Goal: Obtain resource: Download file/media

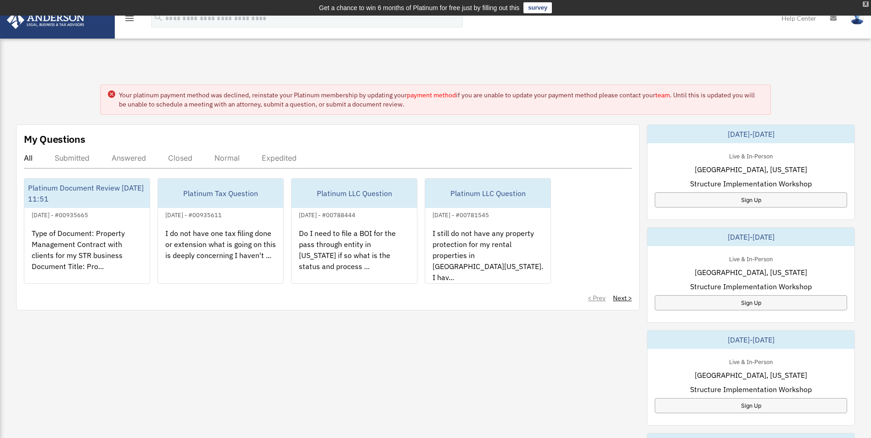
click at [866, 5] on div "X" at bounding box center [865, 4] width 6 height 6
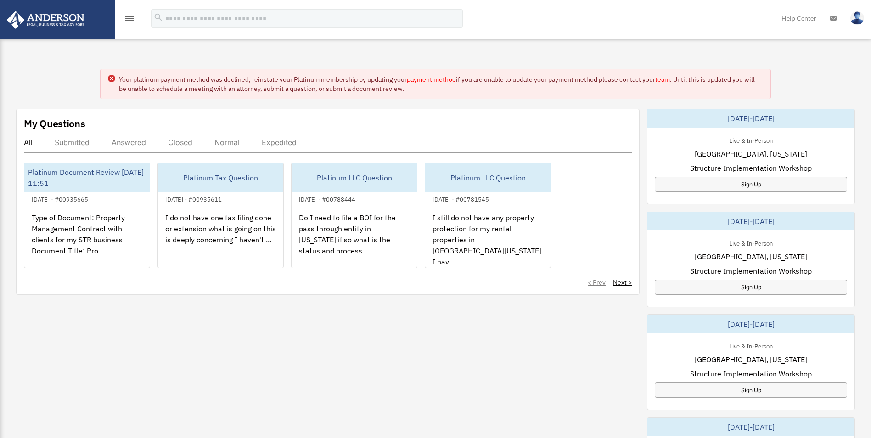
click at [135, 15] on div "menu" at bounding box center [129, 19] width 29 height 24
click at [131, 17] on icon "menu" at bounding box center [129, 18] width 11 height 11
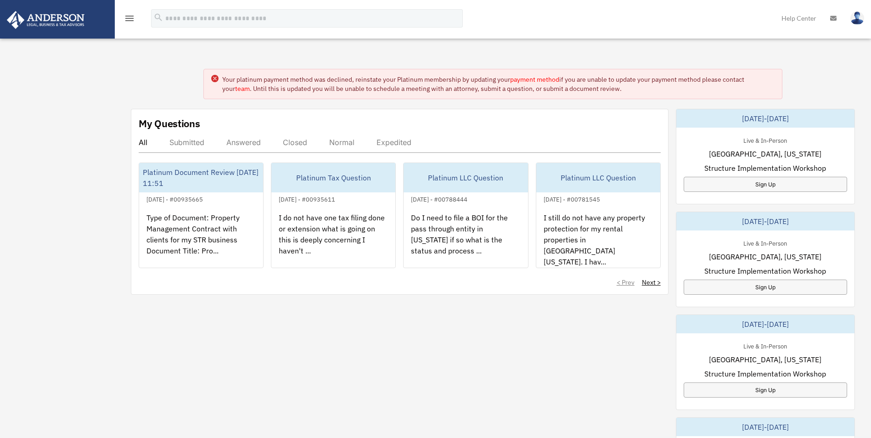
click at [129, 20] on icon "menu" at bounding box center [129, 18] width 11 height 11
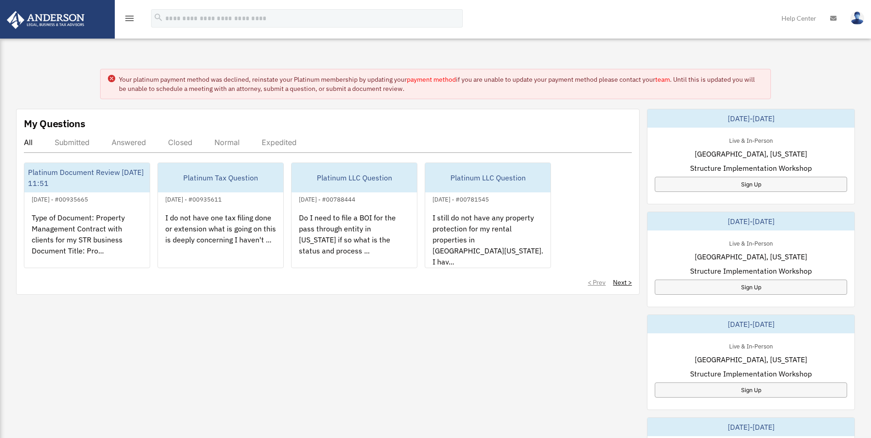
click at [129, 20] on icon "menu" at bounding box center [129, 18] width 11 height 11
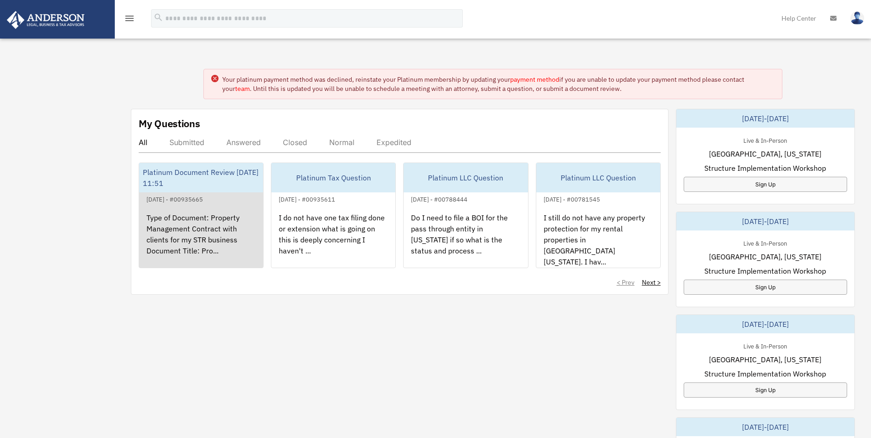
click at [198, 166] on div "Platinum Document Review 04/10/2025 11:51" at bounding box center [201, 177] width 124 height 29
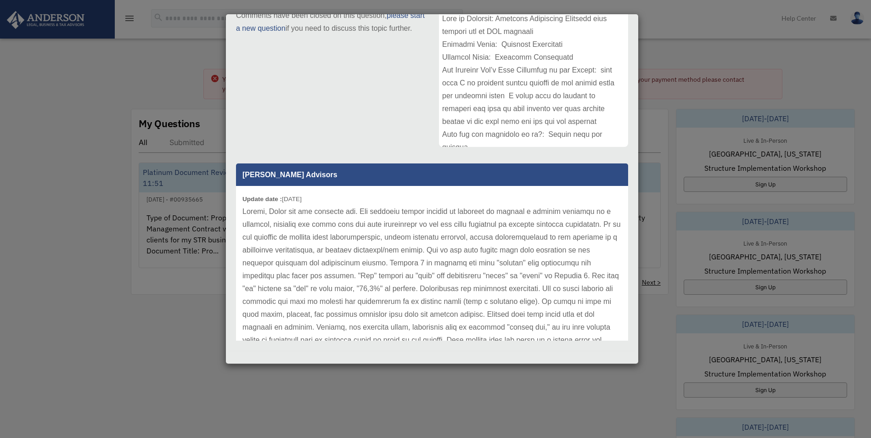
scroll to position [89, 0]
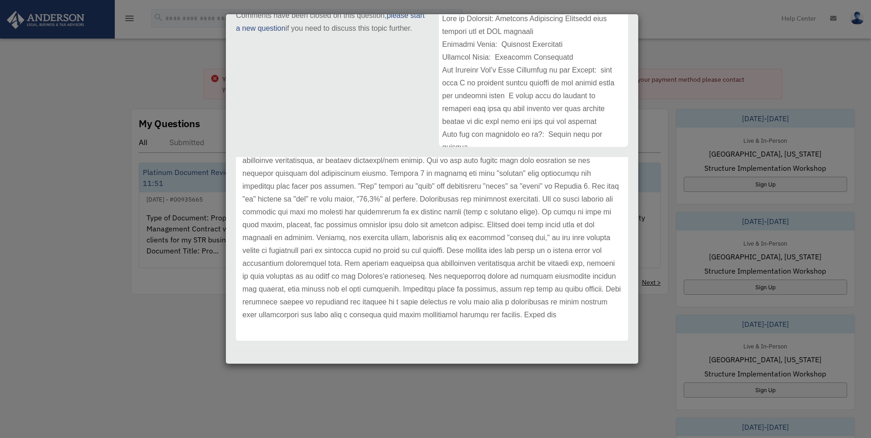
click at [155, 213] on div "Case Detail × Platinum Document Review 04/10/2025 11:51 Case Number 00935665 Cr…" at bounding box center [435, 219] width 871 height 438
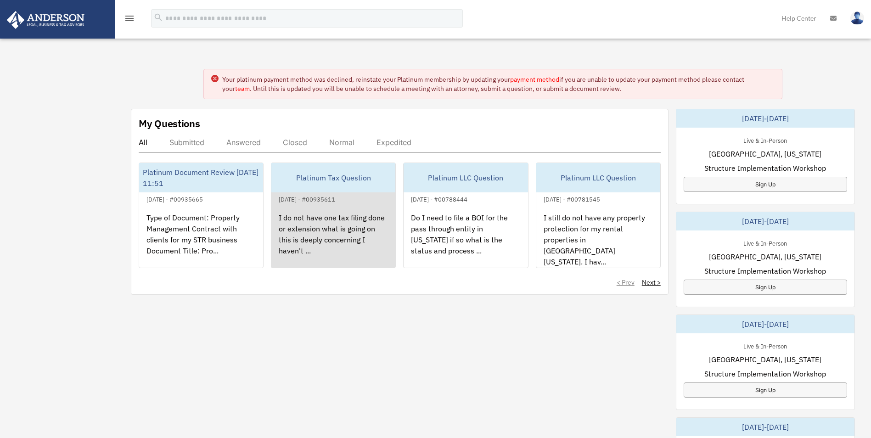
click at [311, 211] on div "I do not have one tax filing done or extension what is going on this is deeply …" at bounding box center [333, 241] width 124 height 72
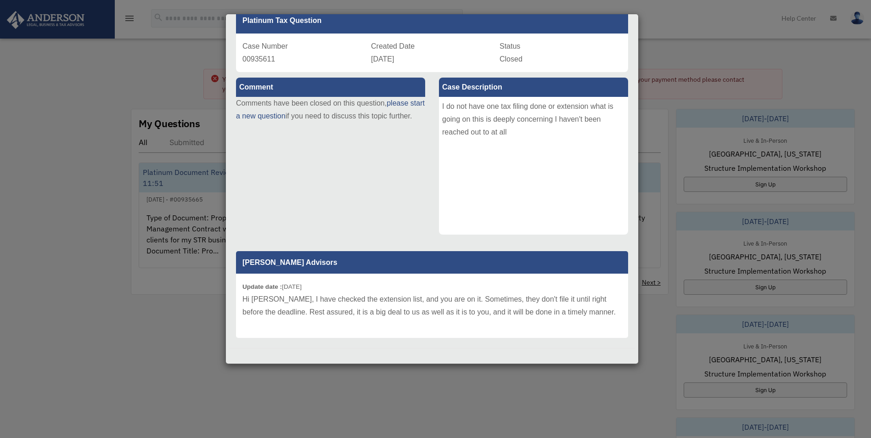
scroll to position [52, 0]
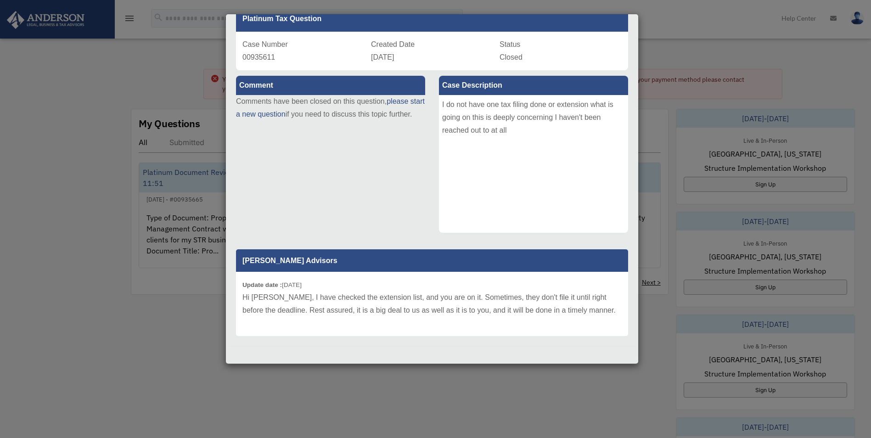
click at [227, 313] on div "Case Detail × Platinum Tax Question Case Number 00935611 Created Date April 10,…" at bounding box center [431, 189] width 413 height 350
click at [704, 116] on div "Case Detail × Platinum Tax Question Case Number 00935611 Created Date April 10,…" at bounding box center [435, 219] width 871 height 438
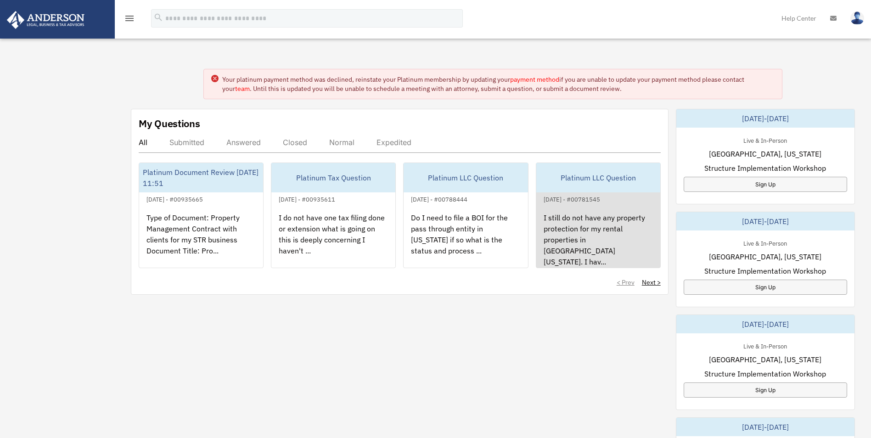
click at [610, 218] on div "I still do not have any property protection for my rental properties in Big Bea…" at bounding box center [598, 241] width 124 height 72
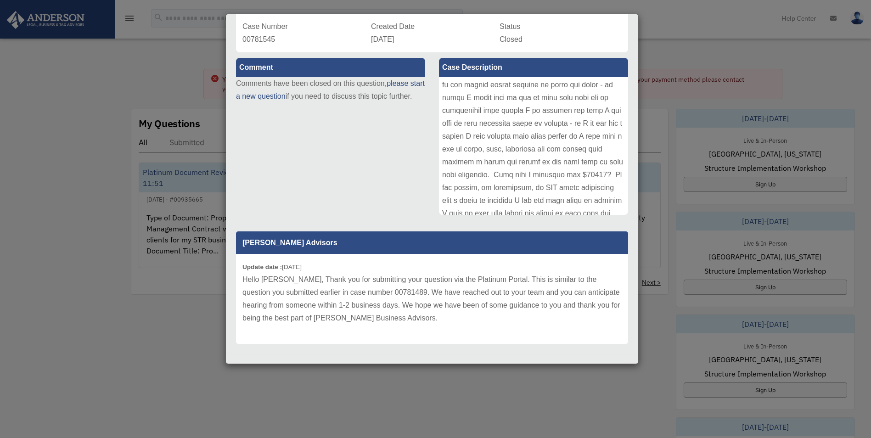
scroll to position [78, 0]
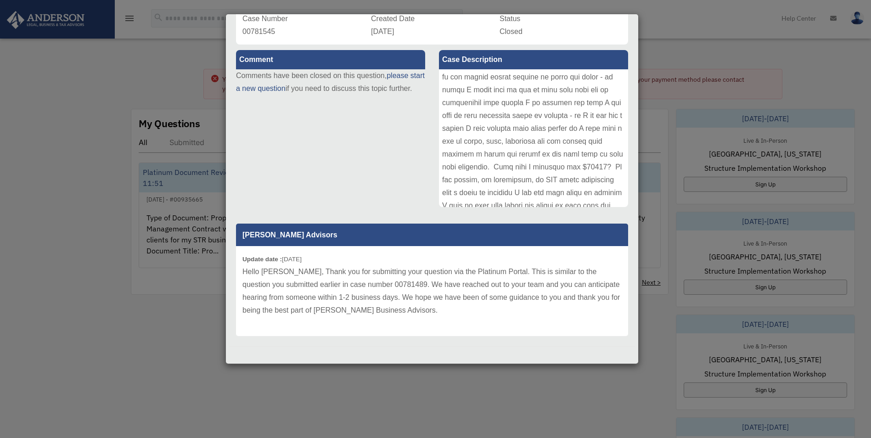
click at [668, 244] on div "Case Detail × Platinum LLC Question Case Number 00781545 Created Date November …" at bounding box center [435, 219] width 871 height 438
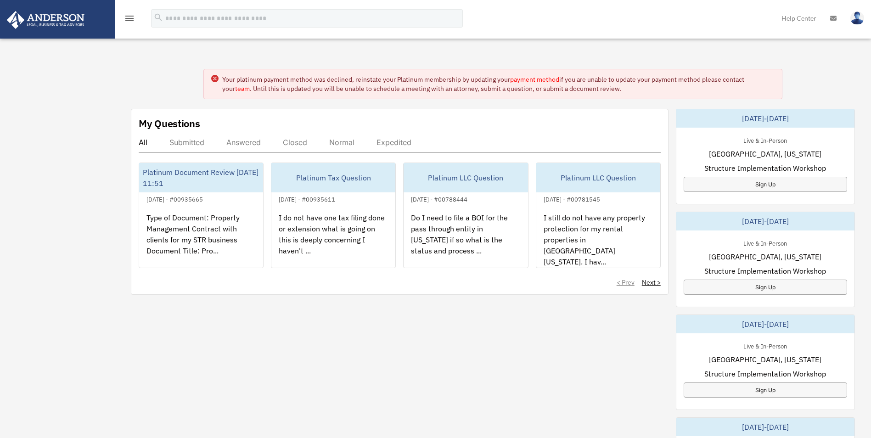
click at [213, 80] on circle at bounding box center [214, 78] width 7 height 7
click at [211, 79] on icon at bounding box center [214, 78] width 7 height 7
click at [216, 79] on circle at bounding box center [214, 78] width 7 height 7
click at [129, 16] on icon "menu" at bounding box center [129, 18] width 11 height 11
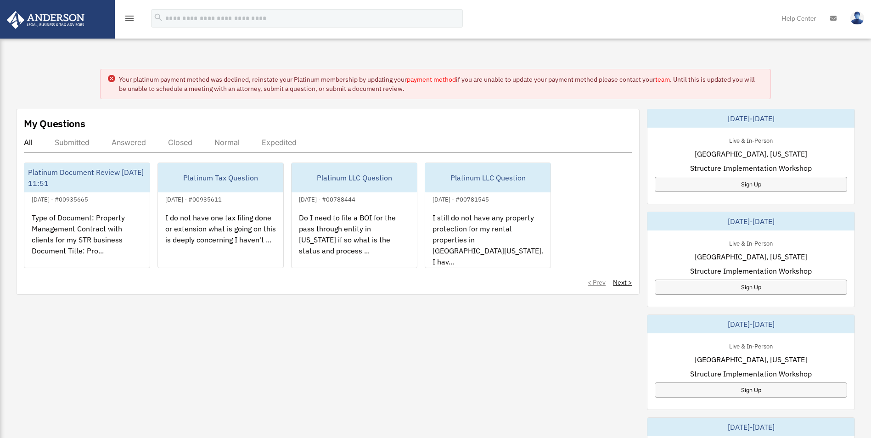
click at [129, 16] on icon "menu" at bounding box center [129, 18] width 11 height 11
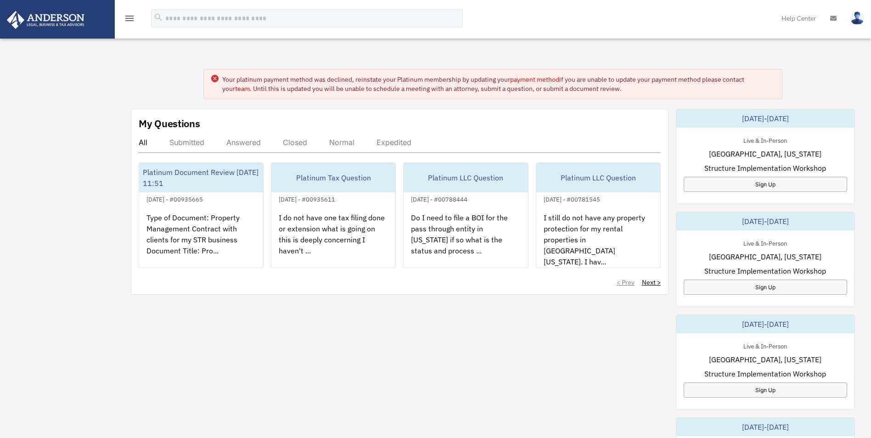
click at [124, 16] on icon "menu" at bounding box center [129, 18] width 11 height 11
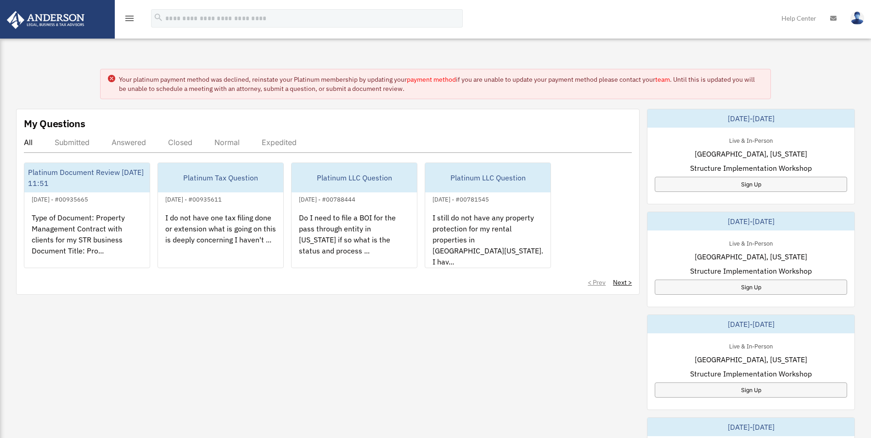
click at [124, 16] on icon "menu" at bounding box center [129, 18] width 11 height 11
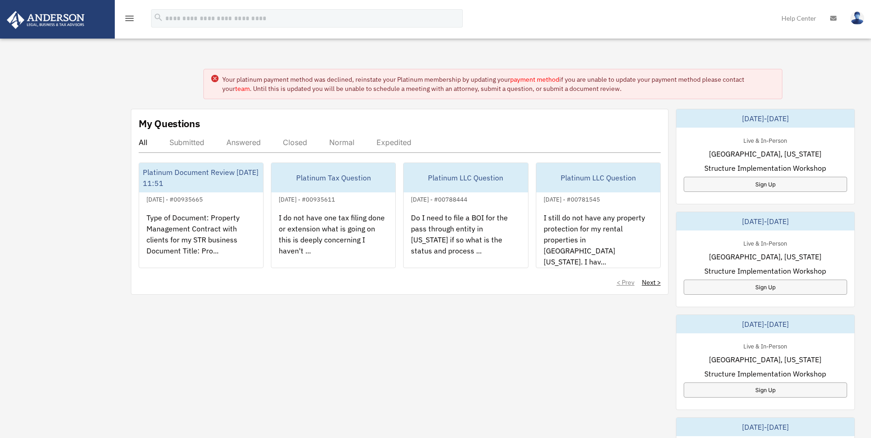
click at [65, 27] on img at bounding box center [45, 20] width 83 height 18
click at [854, 23] on img at bounding box center [857, 17] width 14 height 13
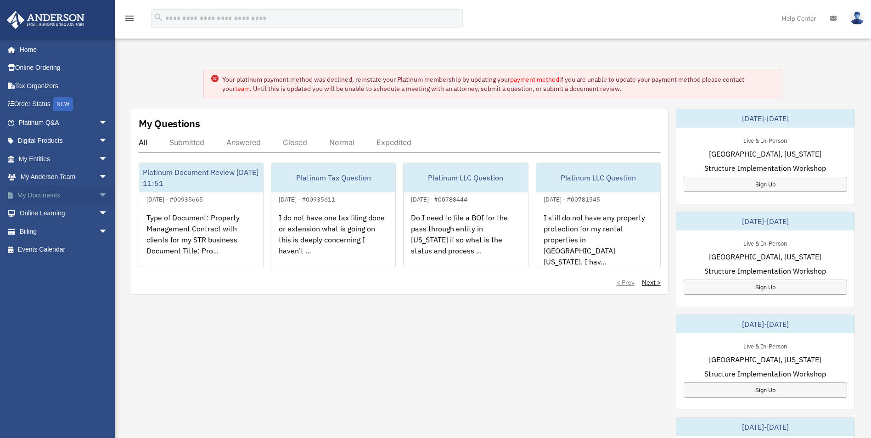
click at [31, 190] on link "My Documents arrow_drop_down" at bounding box center [63, 195] width 115 height 18
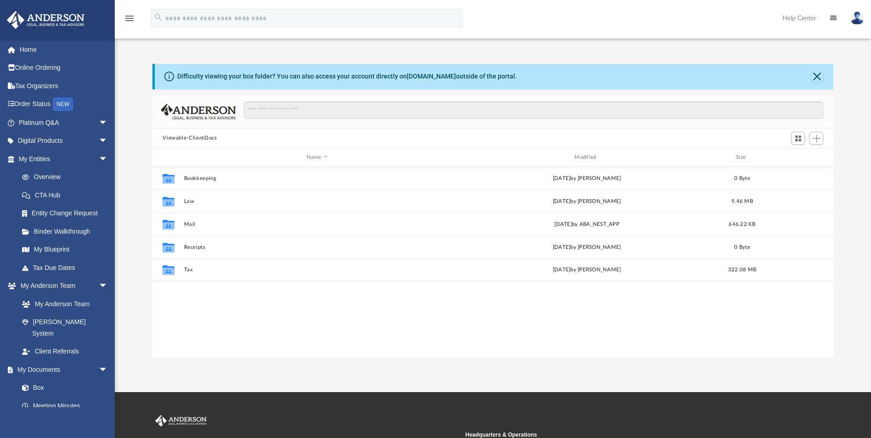
scroll to position [202, 674]
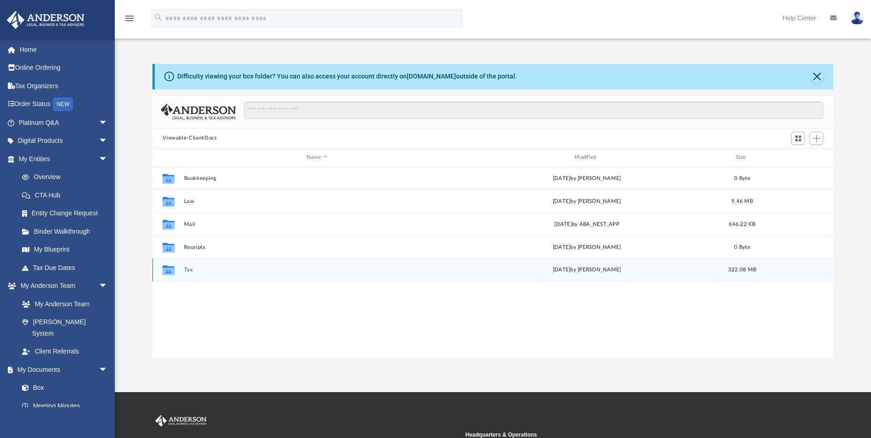
click at [200, 267] on button "Tax" at bounding box center [317, 270] width 266 height 6
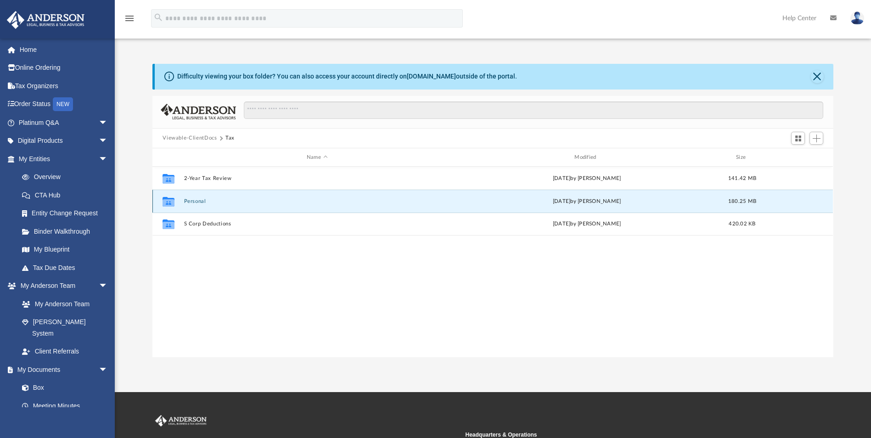
click at [195, 201] on button "Personal" at bounding box center [317, 201] width 266 height 6
click at [190, 200] on button "2023" at bounding box center [317, 201] width 266 height 6
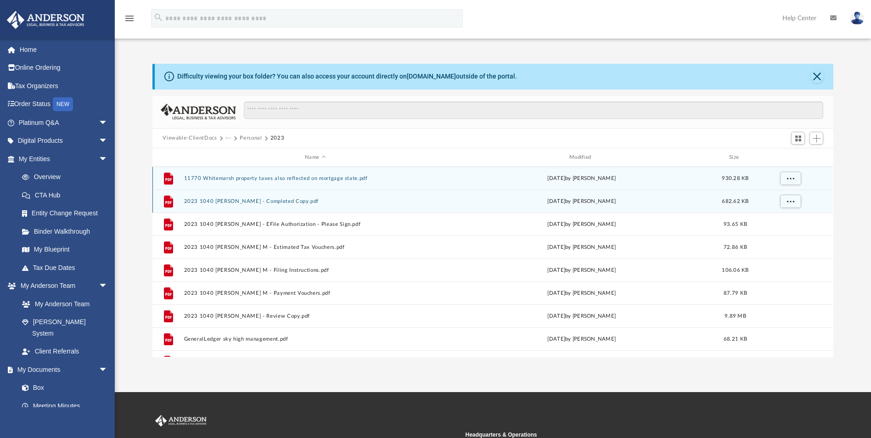
click at [190, 200] on button "2023 1040 [PERSON_NAME] - Completed Copy.pdf" at bounding box center [315, 201] width 262 height 6
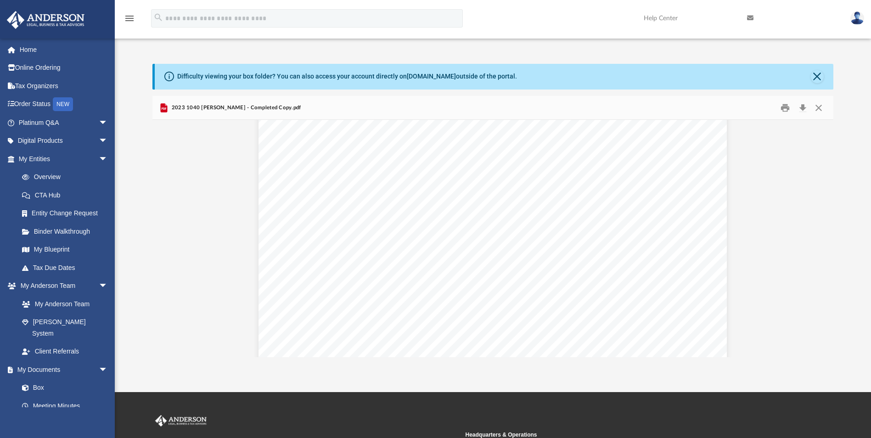
scroll to position [5094, 0]
